Goal: Task Accomplishment & Management: Use online tool/utility

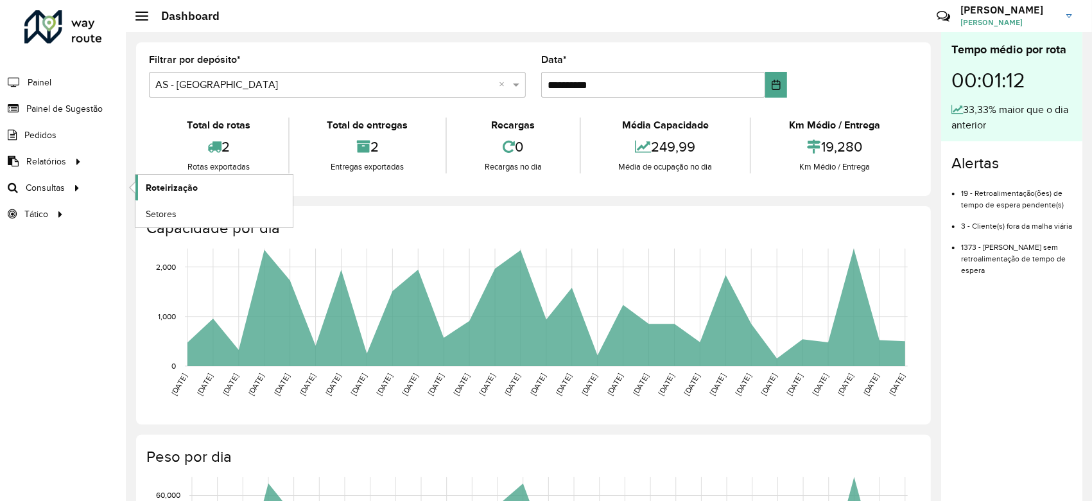
click at [177, 186] on span "Roteirização" at bounding box center [172, 187] width 52 height 13
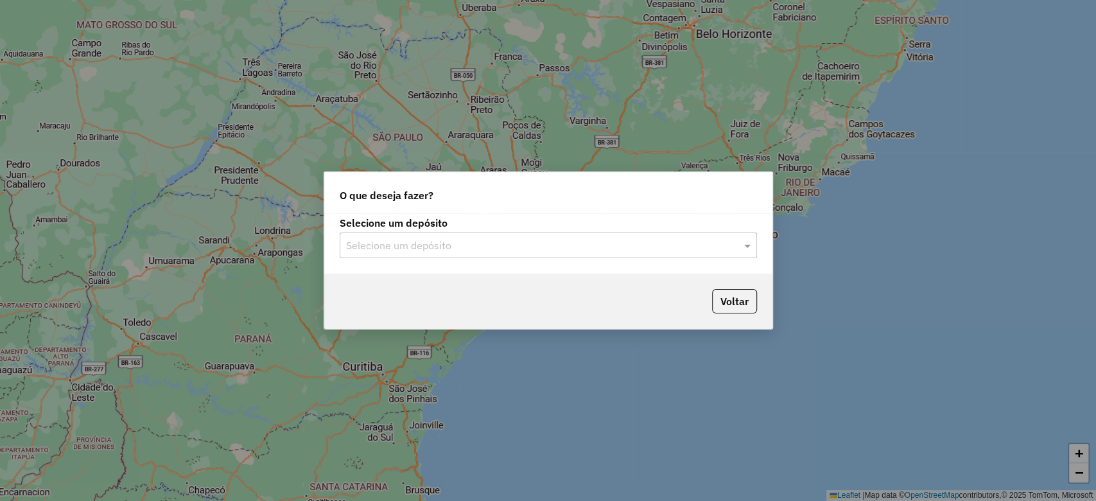
click at [561, 242] on div "Selecione um depósito" at bounding box center [548, 245] width 417 height 26
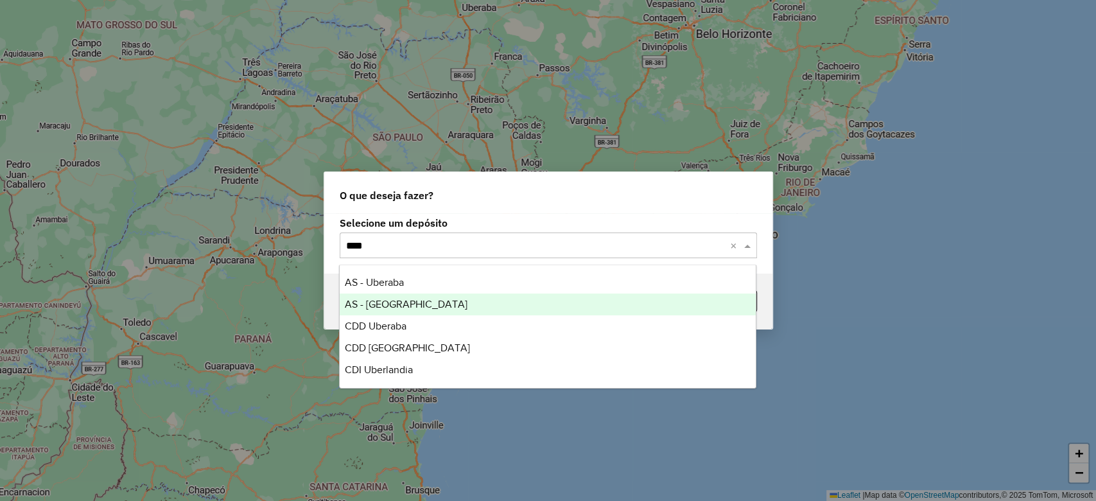
type input "*****"
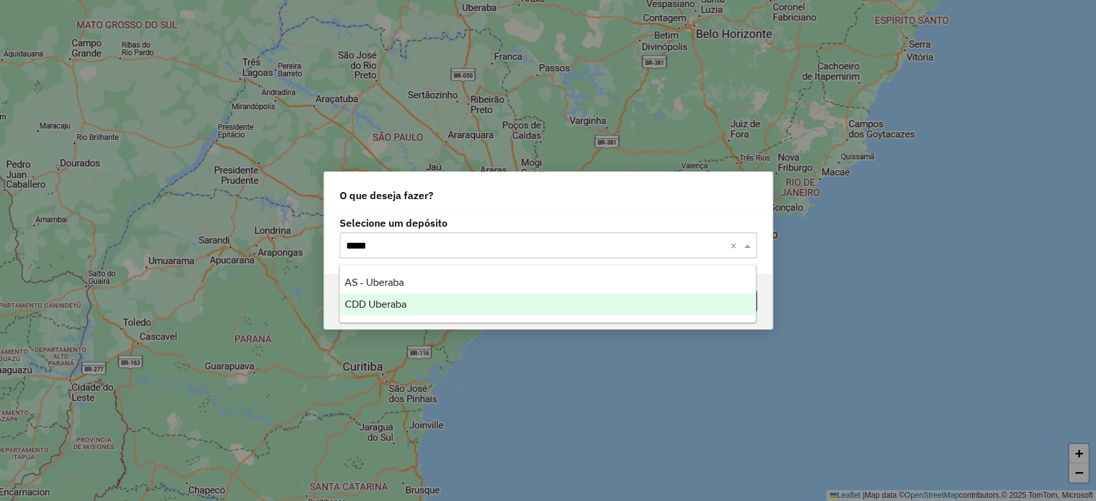
click at [473, 306] on div "CDD Uberaba" at bounding box center [548, 304] width 416 height 22
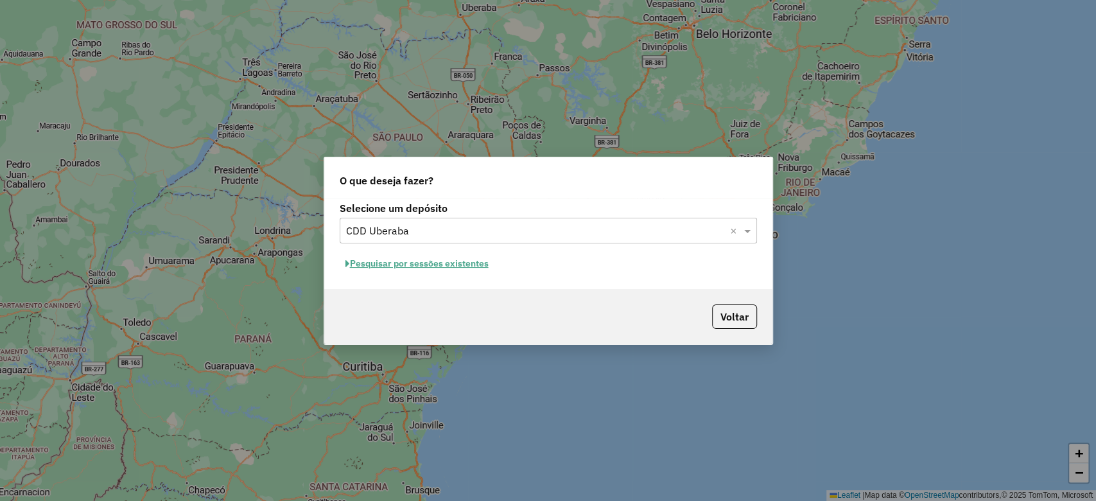
click at [473, 264] on button "Pesquisar por sessões existentes" at bounding box center [417, 264] width 155 height 20
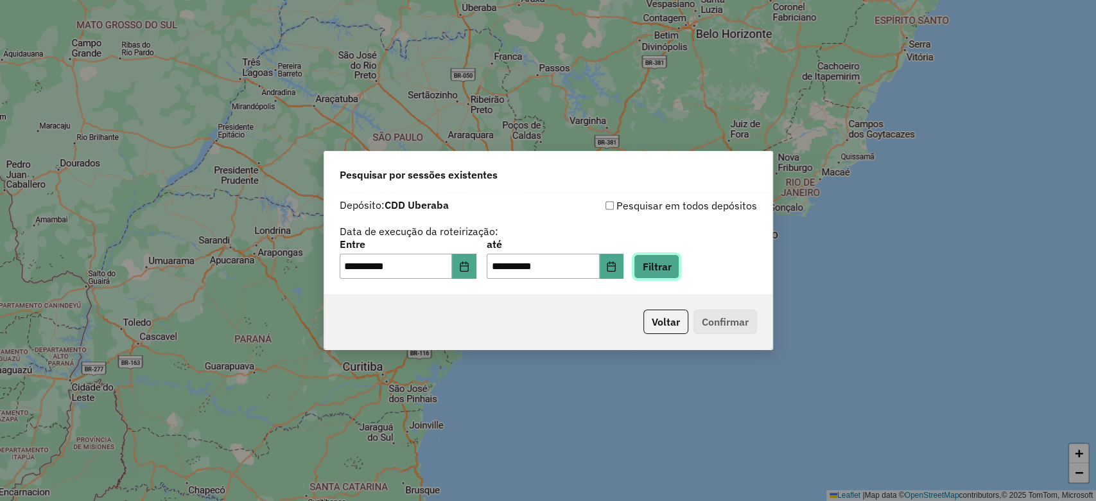
click at [661, 261] on button "Filtrar" at bounding box center [657, 266] width 46 height 24
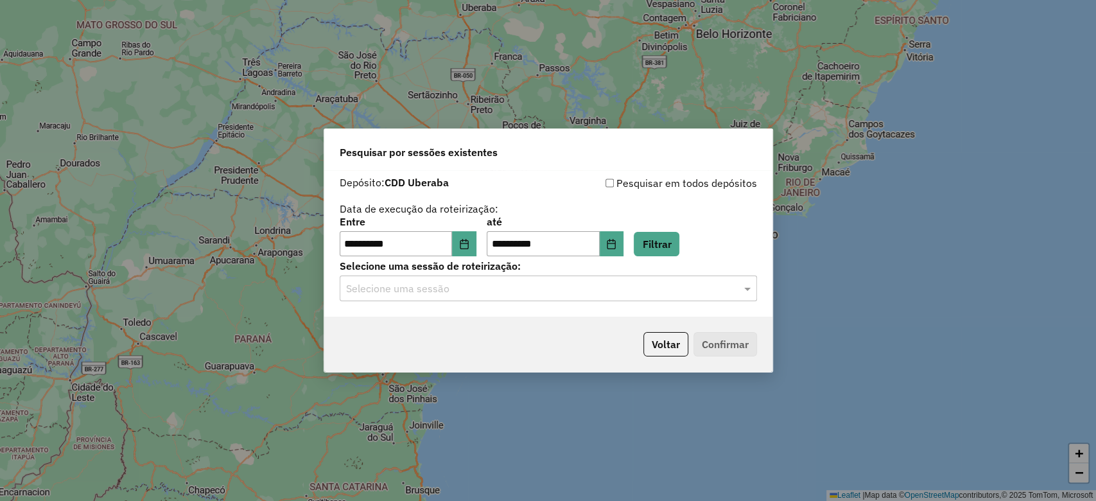
click at [570, 290] on input "text" at bounding box center [535, 288] width 379 height 15
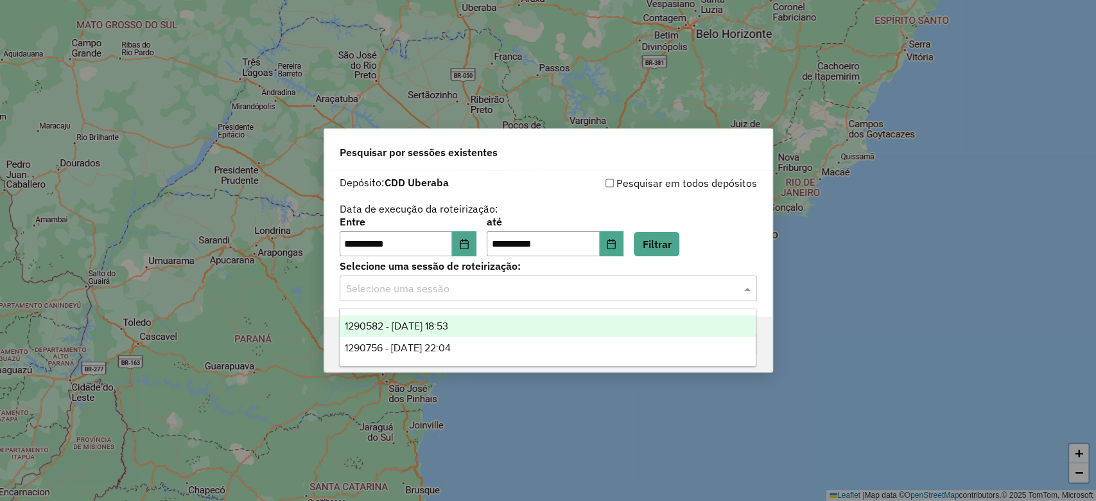
click at [498, 327] on div "1290582 - 08/10/2025 18:53" at bounding box center [548, 326] width 416 height 22
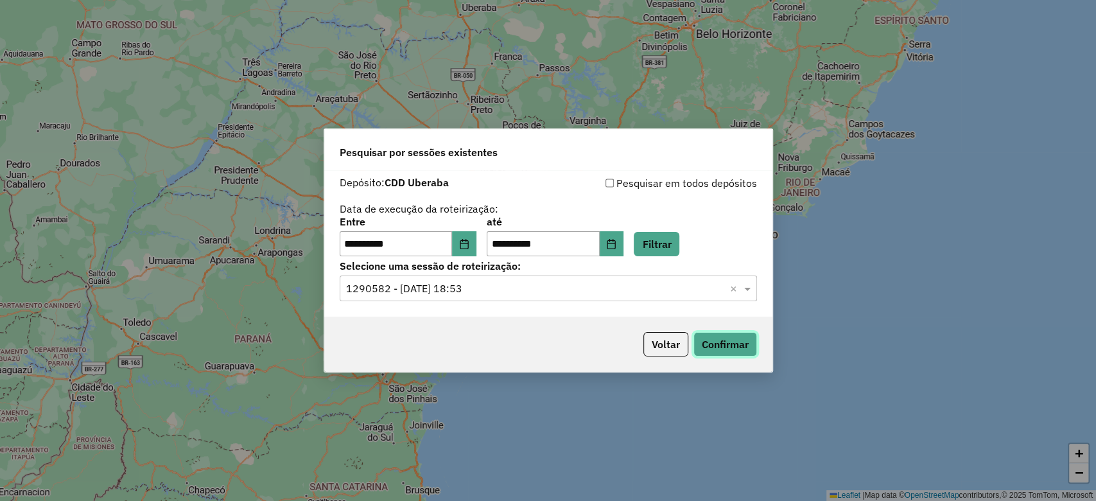
click at [735, 340] on button "Confirmar" at bounding box center [725, 344] width 64 height 24
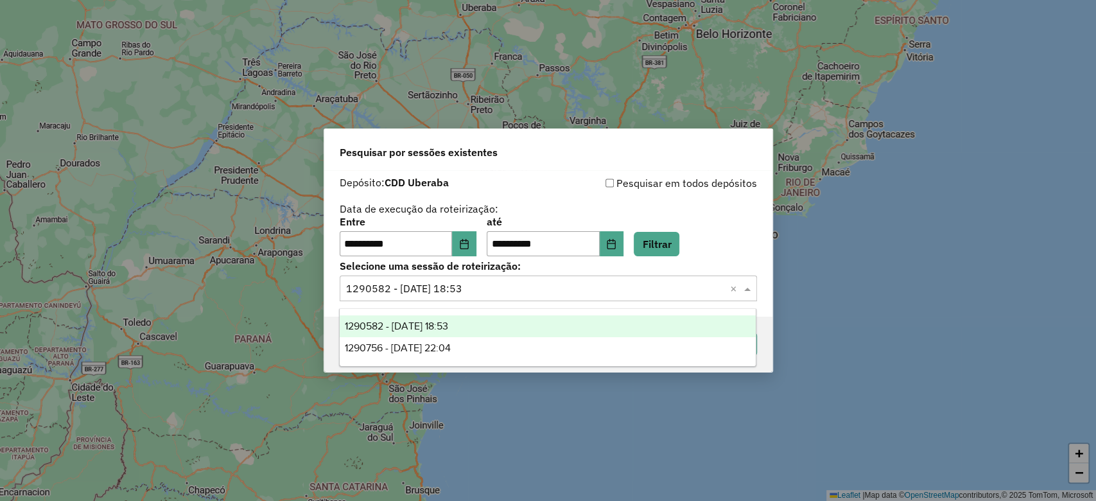
click at [560, 295] on input "text" at bounding box center [535, 288] width 379 height 15
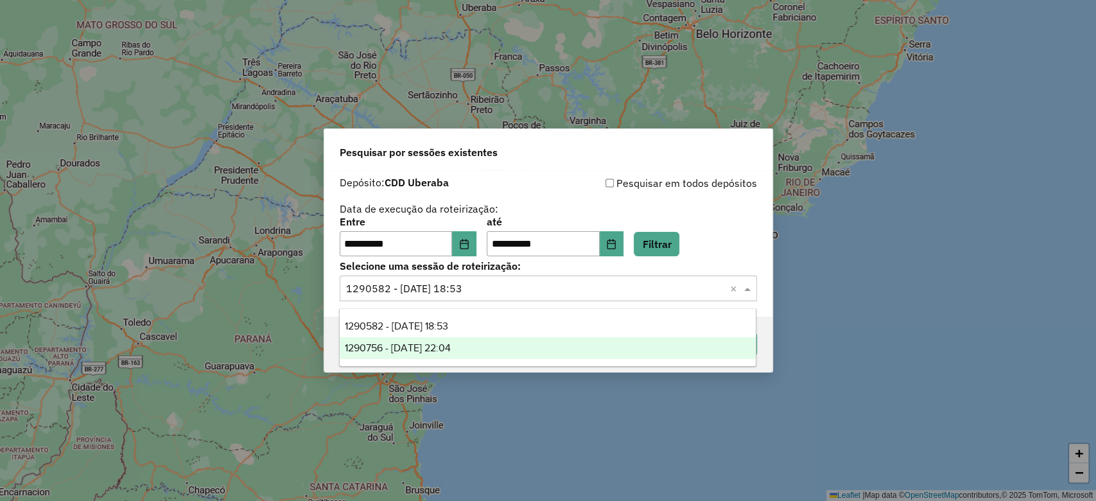
click at [451, 347] on span "1290756 - 08/10/2025 22:04" at bounding box center [398, 347] width 106 height 11
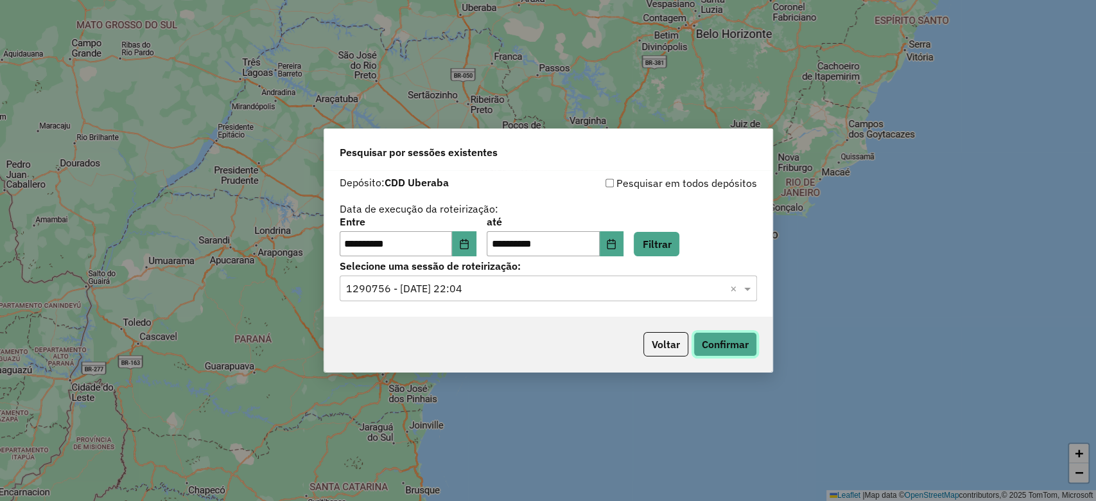
click at [719, 345] on button "Confirmar" at bounding box center [725, 344] width 64 height 24
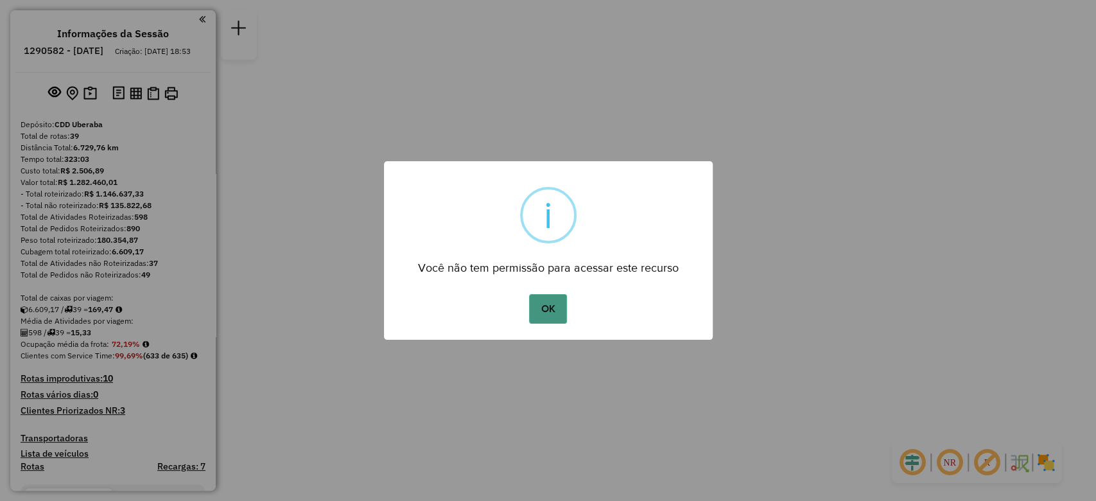
click at [551, 311] on button "OK" at bounding box center [548, 309] width 38 height 30
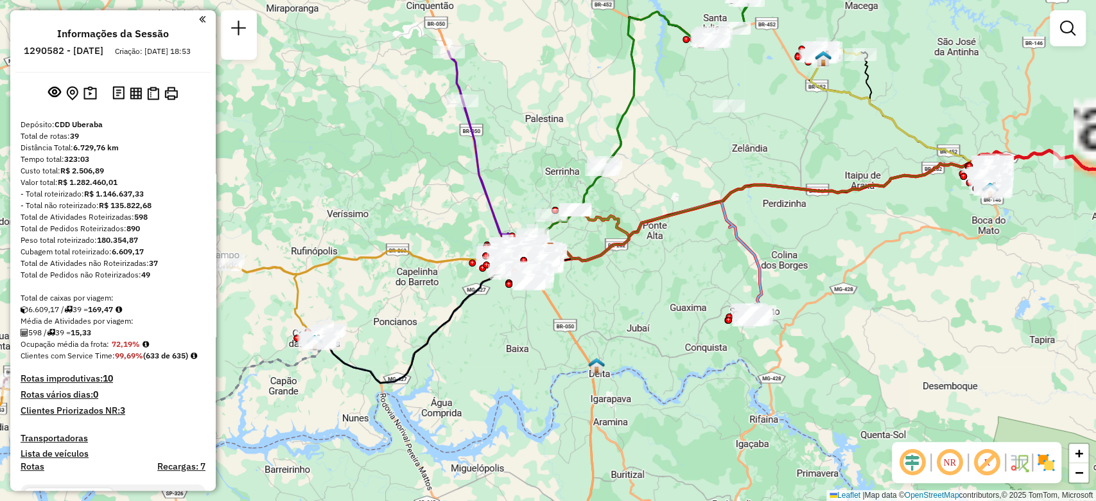
scroll to position [1294, 0]
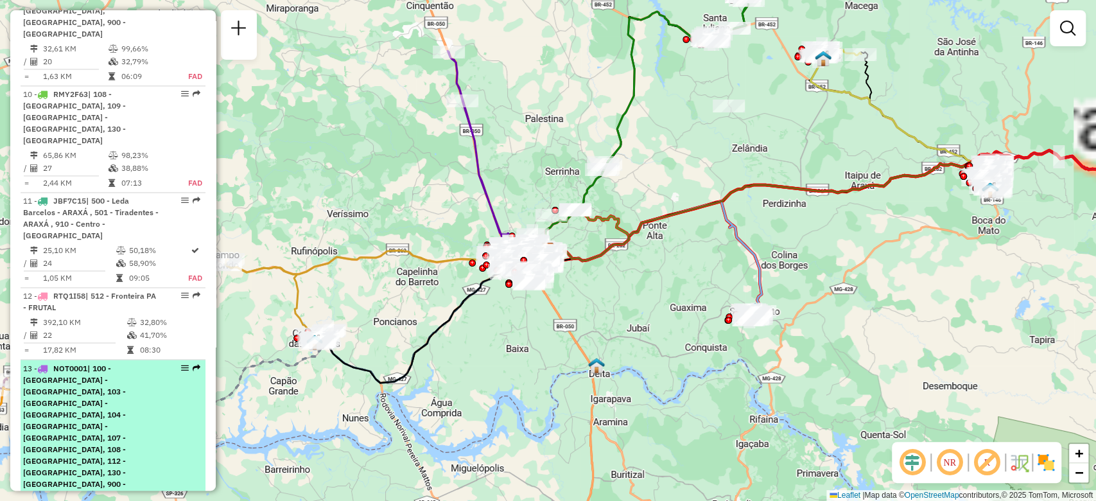
click at [181, 363] on em at bounding box center [185, 367] width 8 height 8
select select "**********"
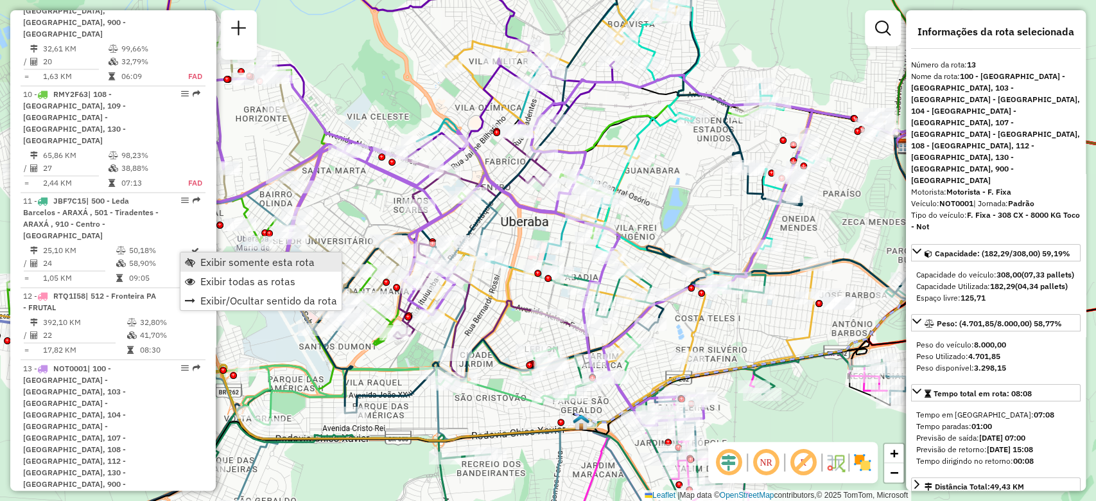
click at [203, 262] on span "Exibir somente esta rota" at bounding box center [257, 262] width 114 height 10
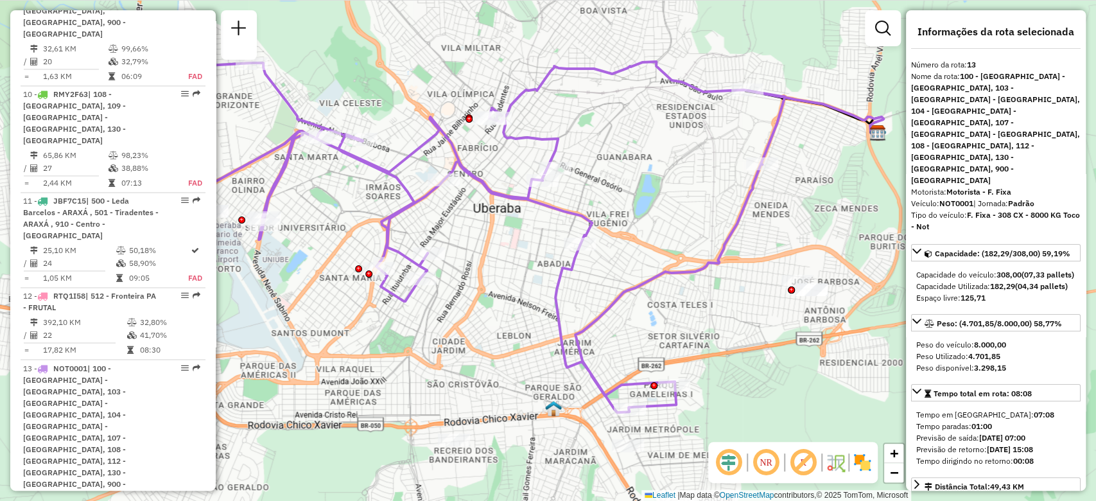
drag, startPoint x: 673, startPoint y: 309, endPoint x: 724, endPoint y: 314, distance: 51.6
click at [724, 314] on div "Janela de atendimento Grade de atendimento Capacidade Transportadoras Veículos …" at bounding box center [548, 250] width 1096 height 501
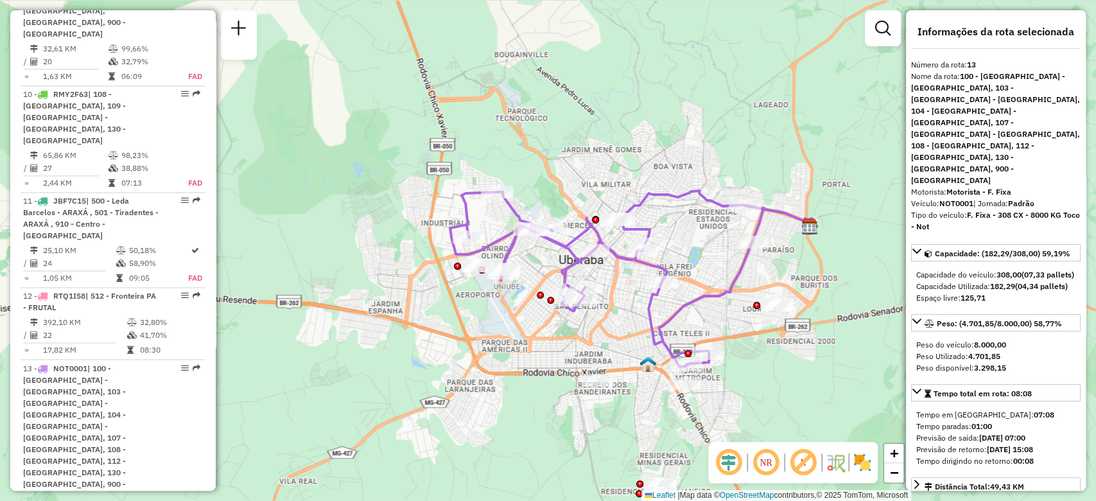
drag, startPoint x: 853, startPoint y: 292, endPoint x: 835, endPoint y: 290, distance: 18.1
click at [835, 290] on div "Janela de atendimento Grade de atendimento Capacidade Transportadoras Veículos …" at bounding box center [548, 250] width 1096 height 501
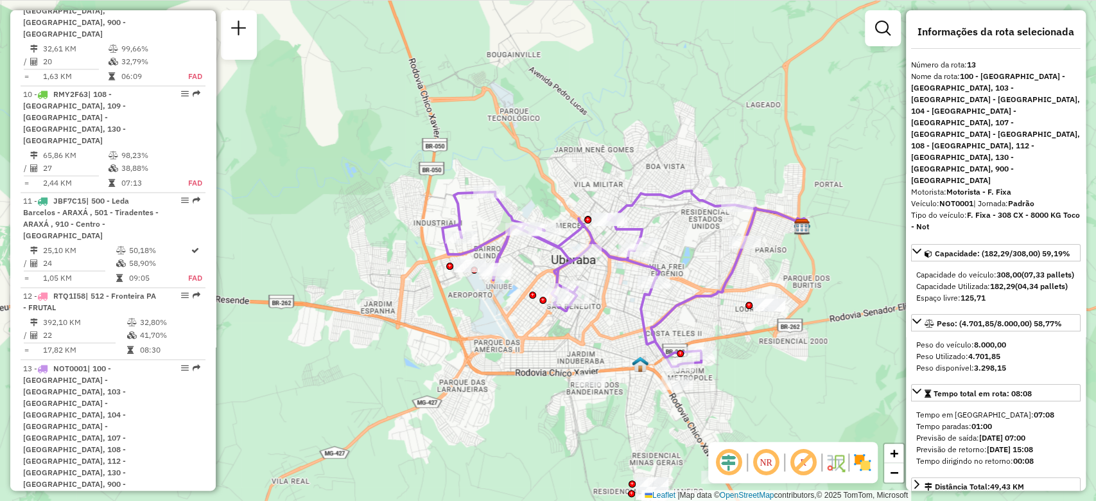
drag, startPoint x: 852, startPoint y: 317, endPoint x: 844, endPoint y: 318, distance: 8.4
click at [844, 318] on div "Janela de atendimento Grade de atendimento Capacidade Transportadoras Veículos …" at bounding box center [548, 250] width 1096 height 501
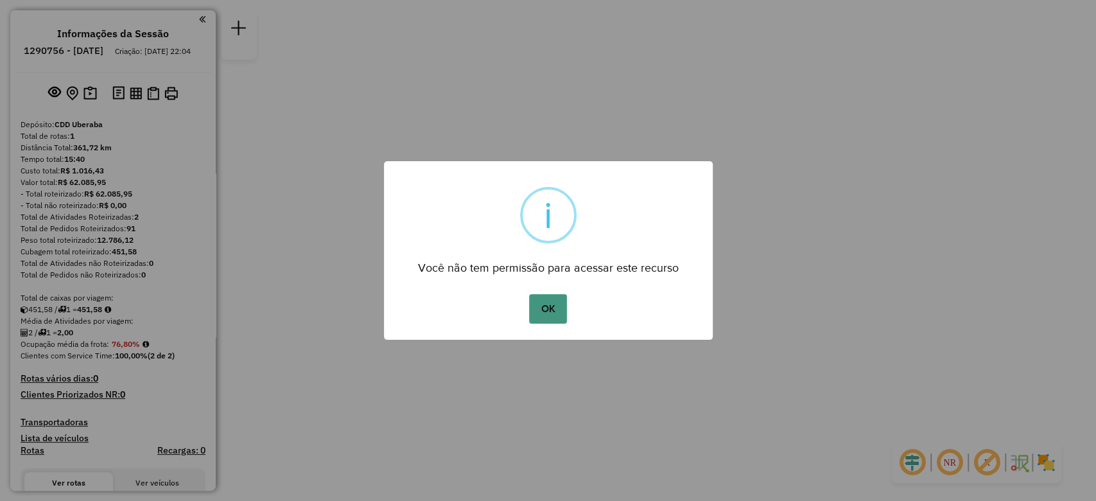
click at [557, 305] on button "OK" at bounding box center [548, 309] width 38 height 30
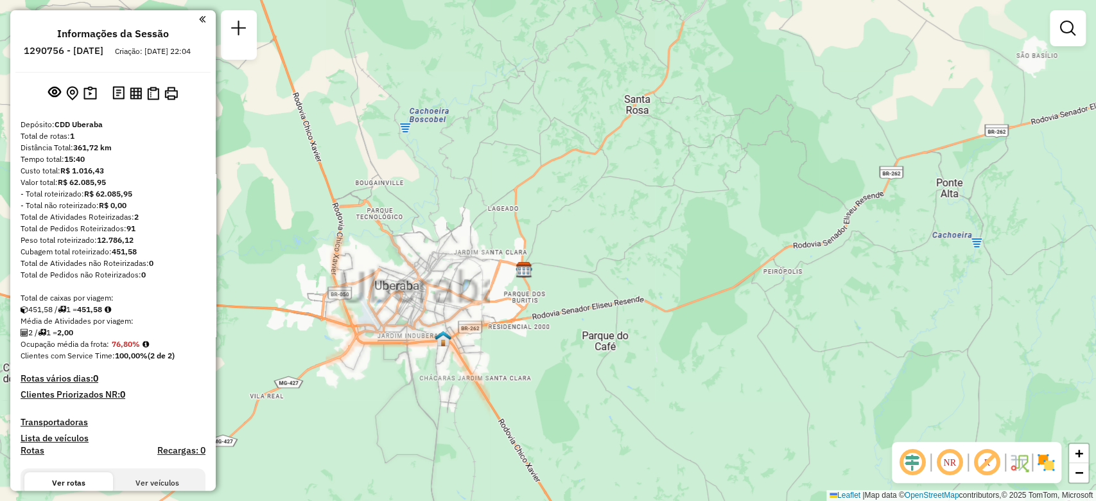
drag, startPoint x: 454, startPoint y: 323, endPoint x: 701, endPoint y: 308, distance: 247.6
click at [702, 308] on div "Janela de atendimento Grade de atendimento Capacidade Transportadoras Veículos …" at bounding box center [548, 250] width 1096 height 501
